Goal: Transaction & Acquisition: Purchase product/service

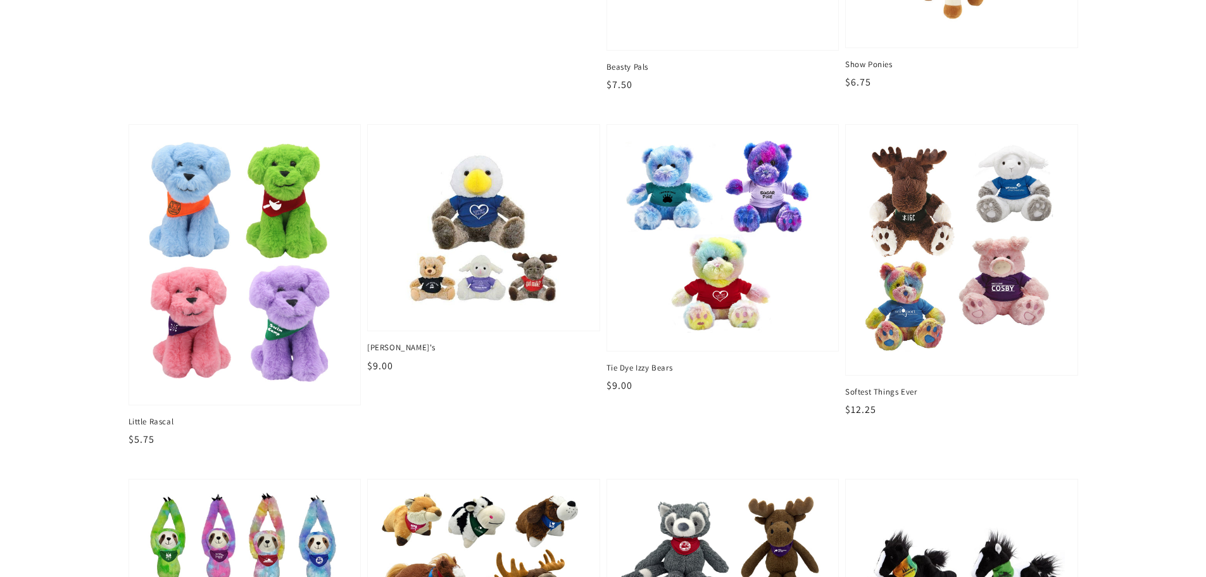
scroll to position [1140, 0]
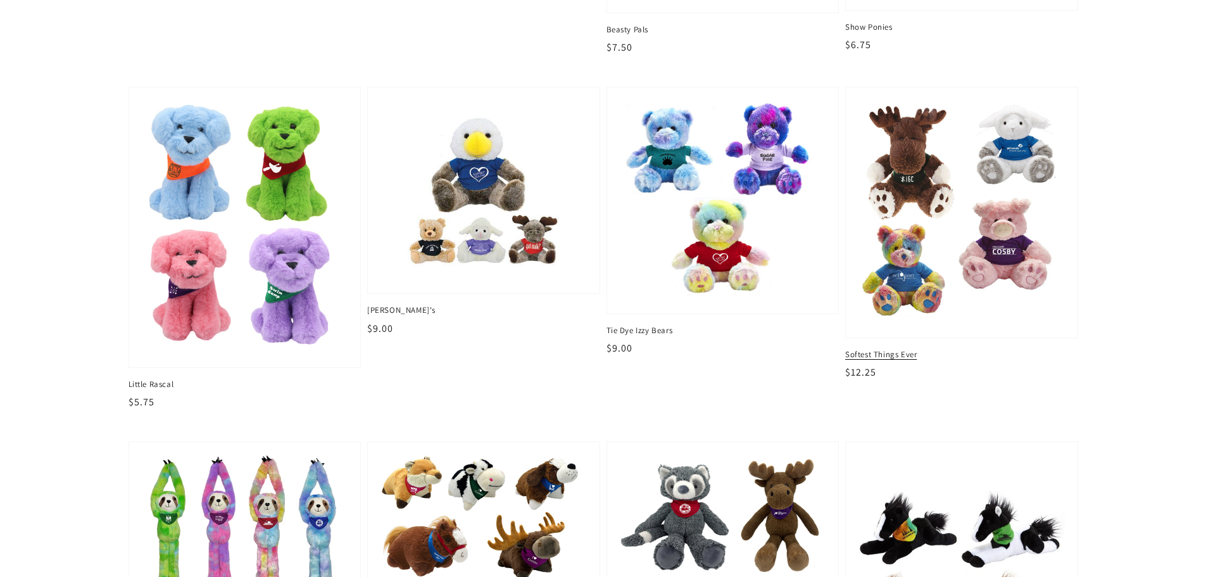
click at [940, 204] on img at bounding box center [961, 212] width 212 height 231
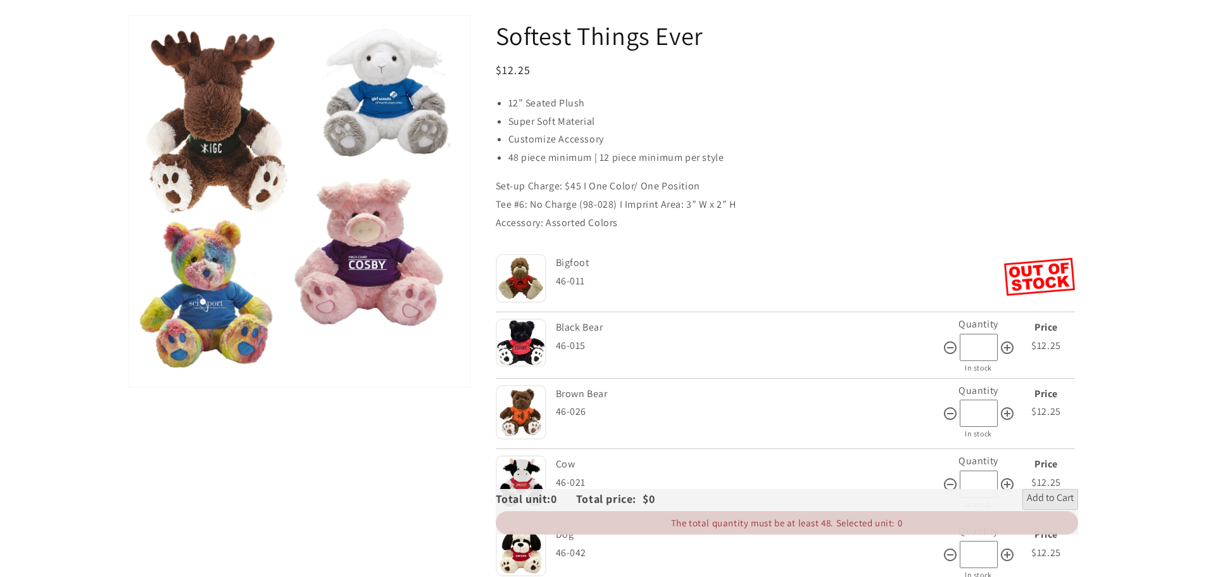
scroll to position [127, 0]
